Goal: Check status: Check status

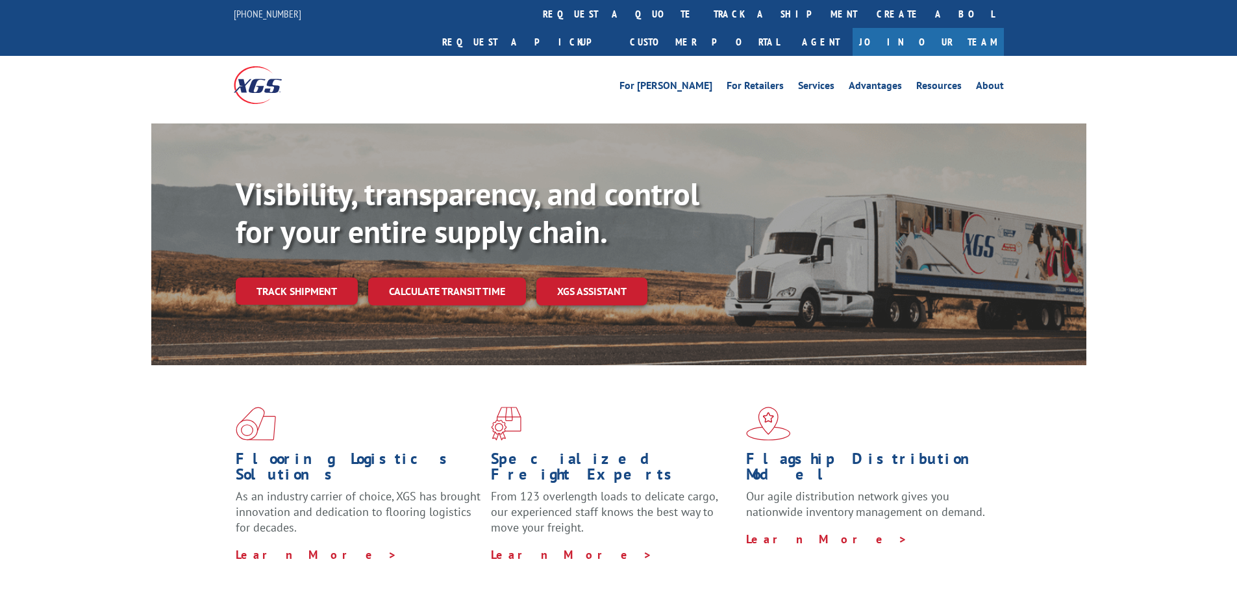
click at [333, 283] on div "Visibility, transparency, and control for your entire supply chain. Track shipm…" at bounding box center [661, 265] width 851 height 181
click at [331, 277] on link "Track shipment" at bounding box center [297, 290] width 122 height 27
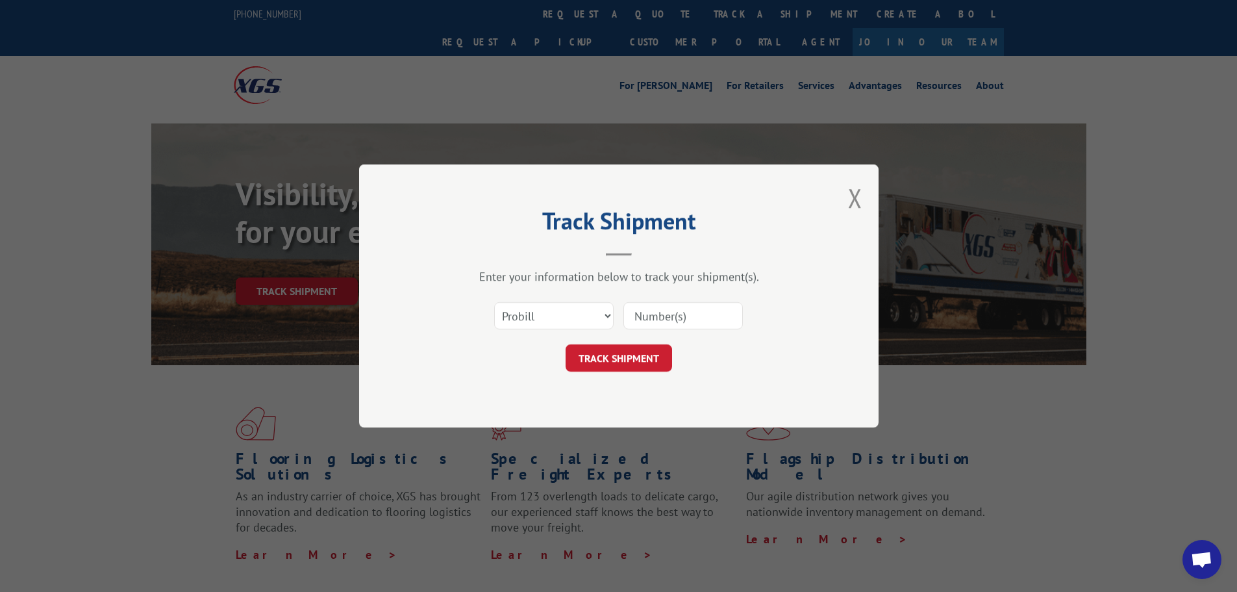
click at [675, 322] on input at bounding box center [684, 315] width 120 height 27
paste input "2856314"
type input "2856314"
click at [650, 355] on button "TRACK SHIPMENT" at bounding box center [619, 357] width 107 height 27
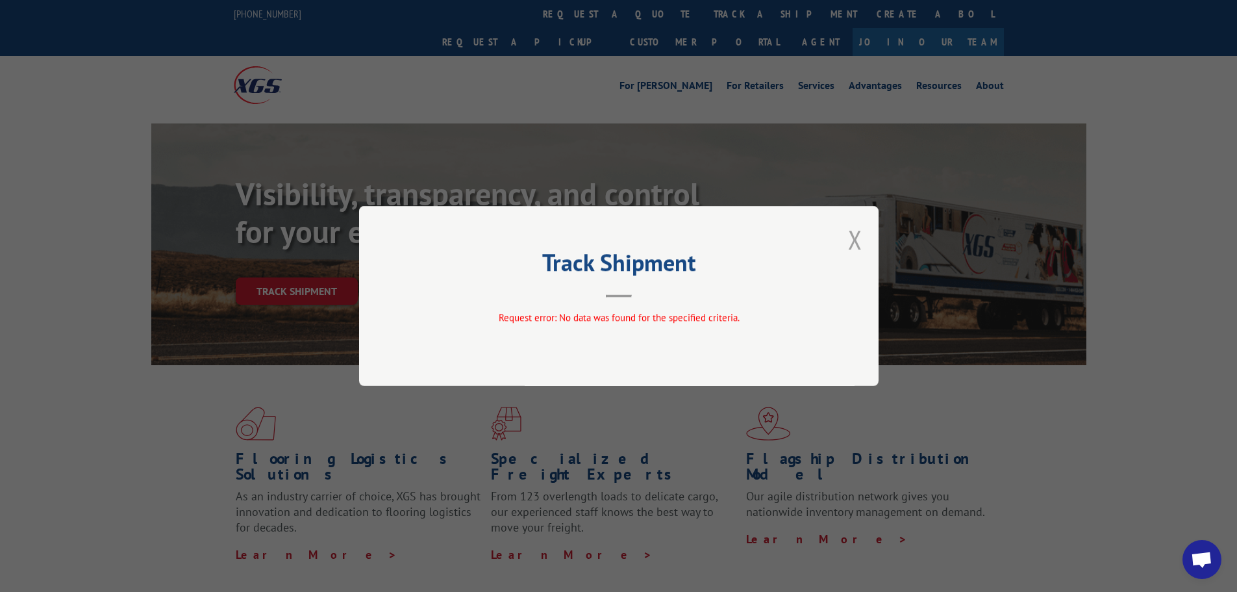
click at [857, 236] on button "Close modal" at bounding box center [855, 239] width 14 height 34
